Goal: Entertainment & Leisure: Consume media (video, audio)

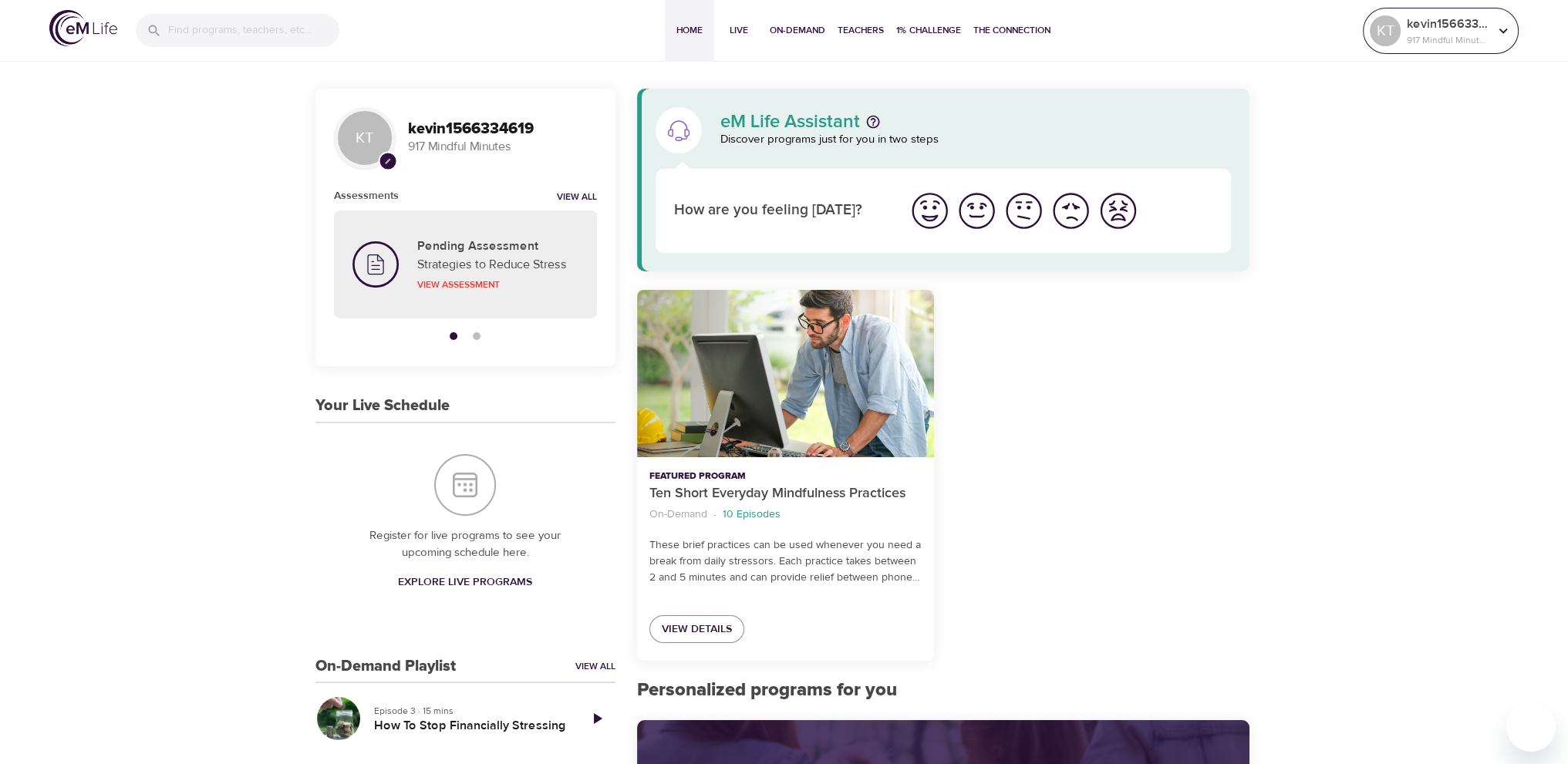
click at [1468, 37] on p "917 Mindful Minutes" at bounding box center [1447, 40] width 82 height 14
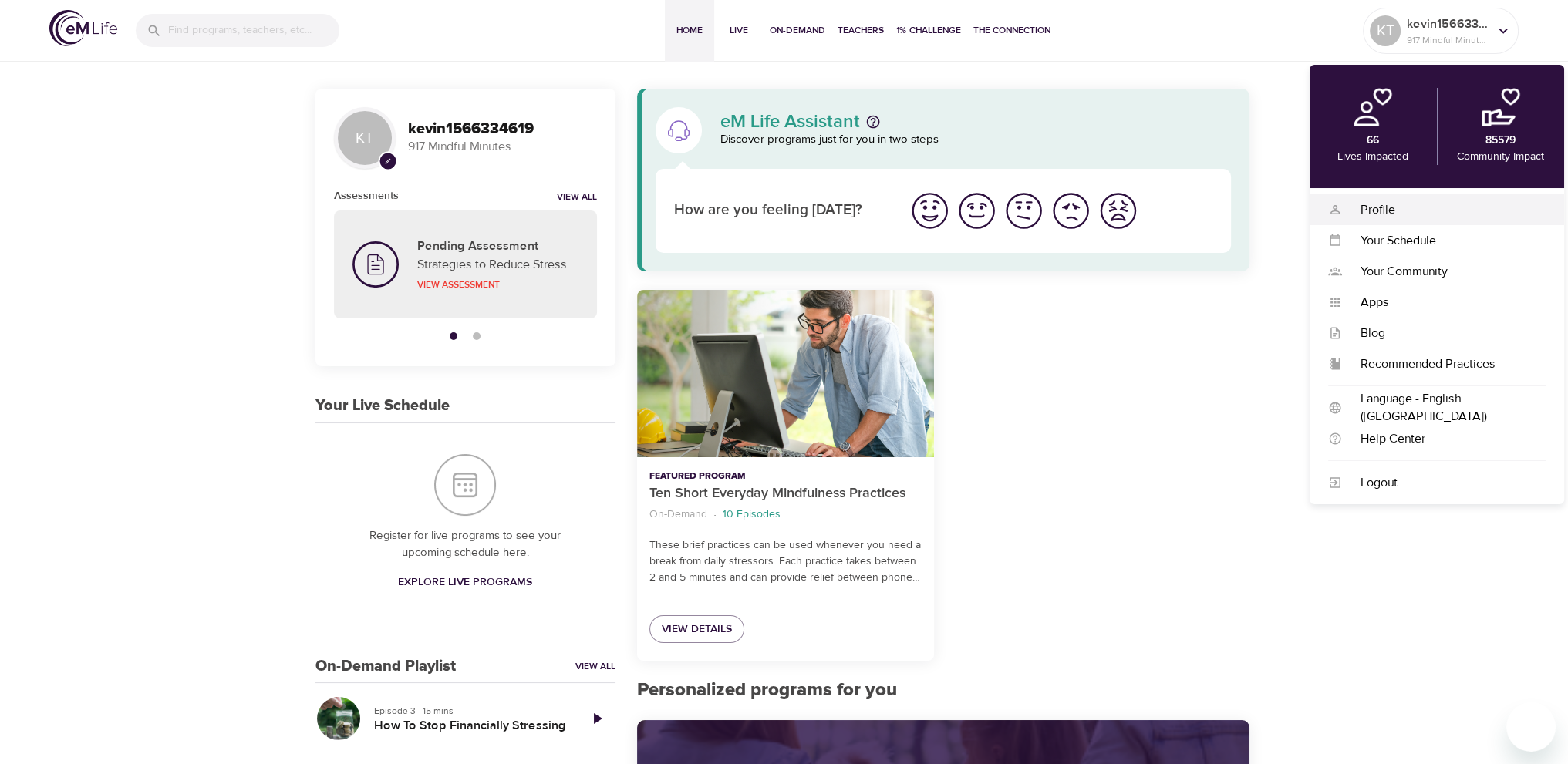
click at [1370, 201] on div "Profile" at bounding box center [1443, 209] width 204 height 17
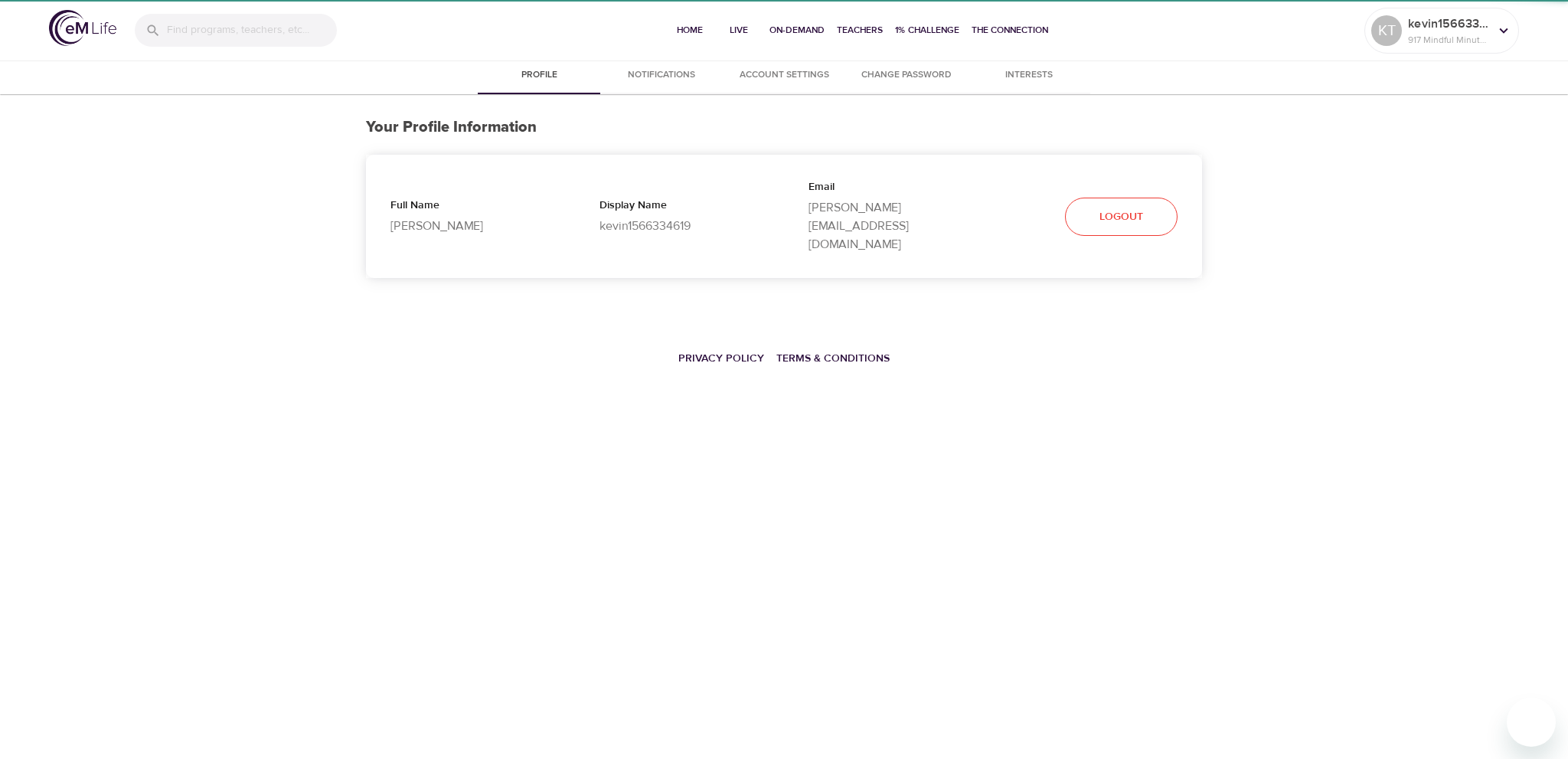
select select "10"
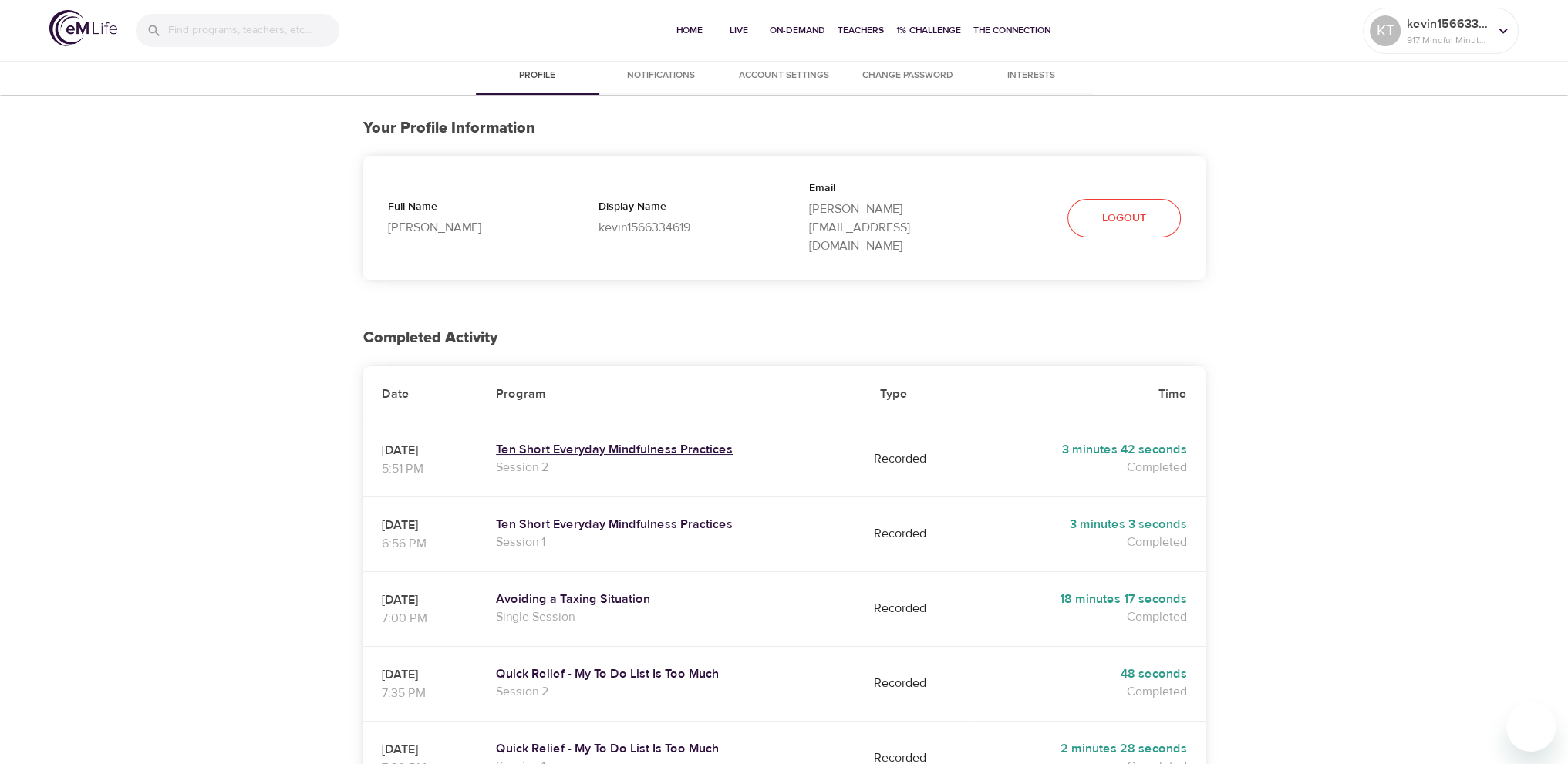
click at [576, 441] on h5 "Ten Short Everyday Mindfulness Practices" at bounding box center [669, 449] width 347 height 16
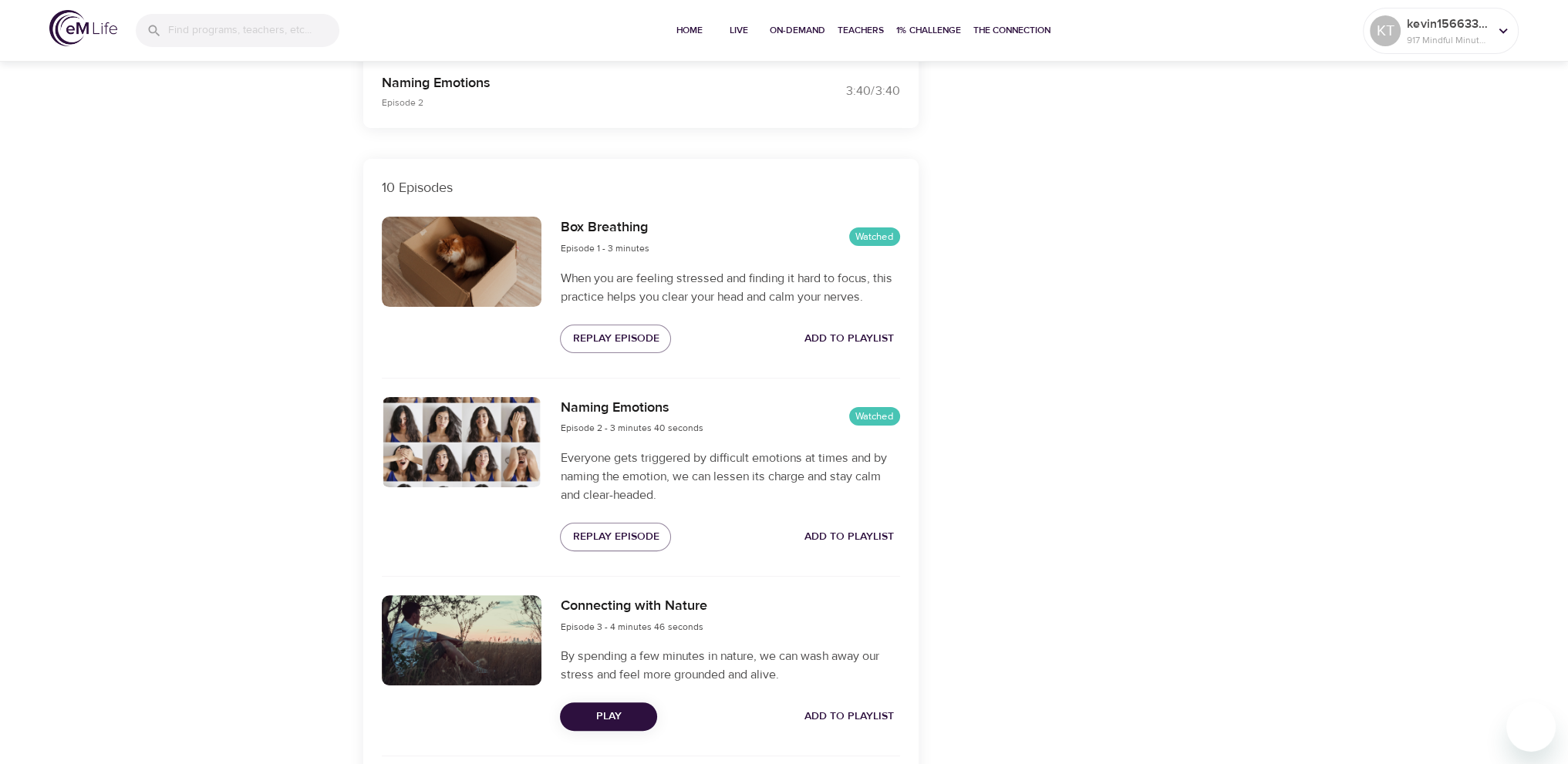
scroll to position [540, 0]
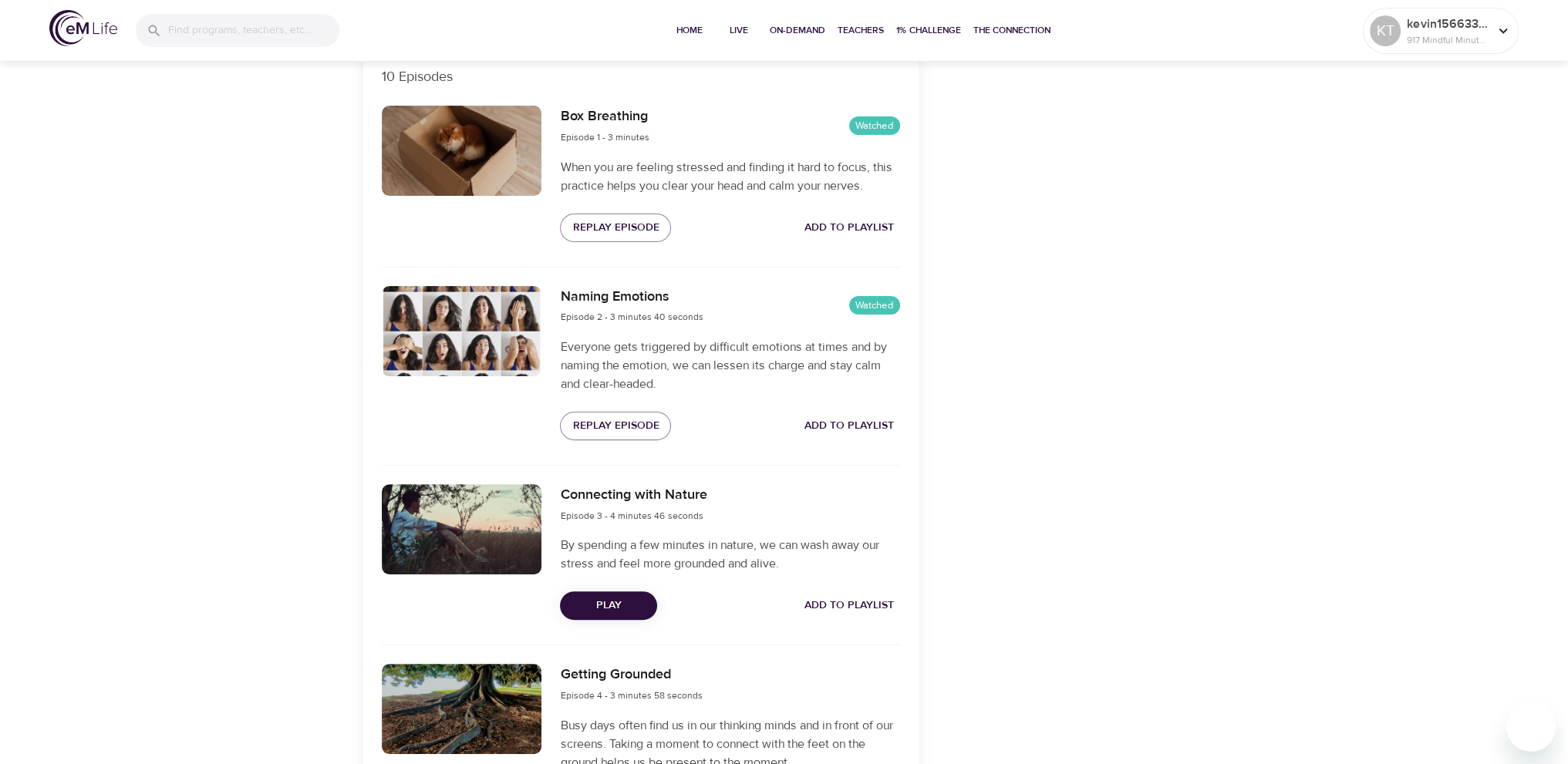
click at [618, 609] on span "Play" at bounding box center [608, 605] width 72 height 19
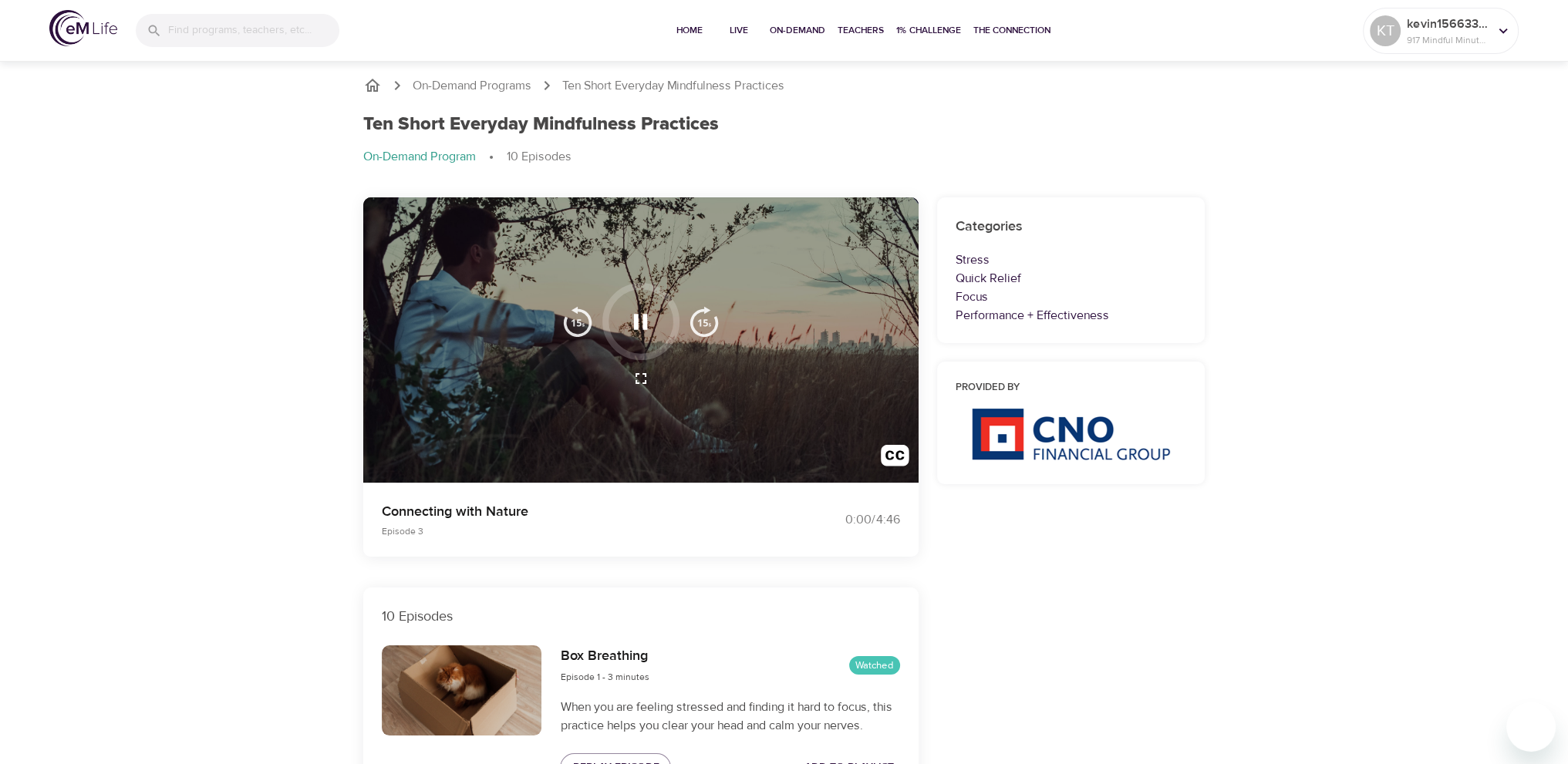
scroll to position [0, 0]
